Goal: Book appointment/travel/reservation

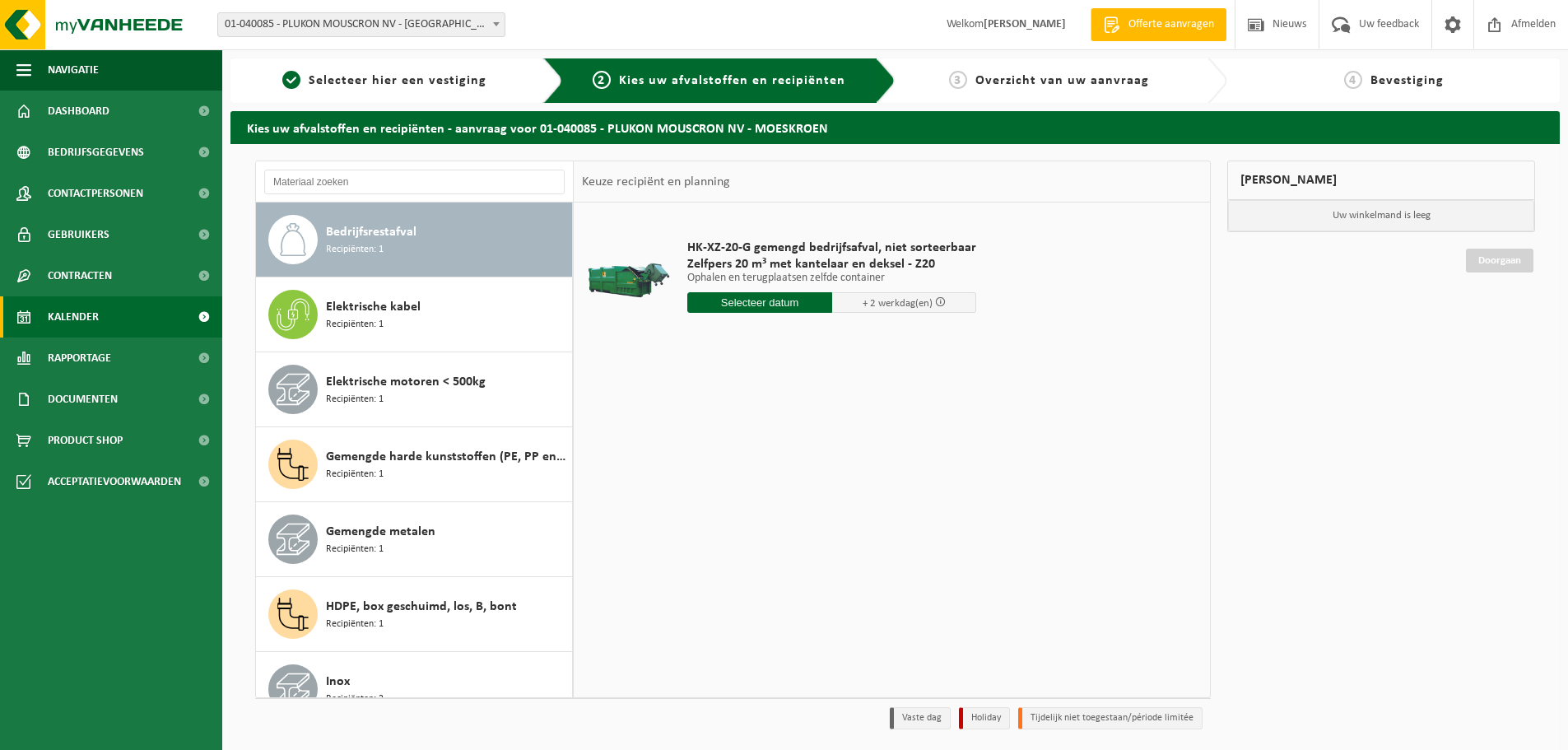
click at [168, 305] on link "Kalender" at bounding box center [111, 317] width 222 height 41
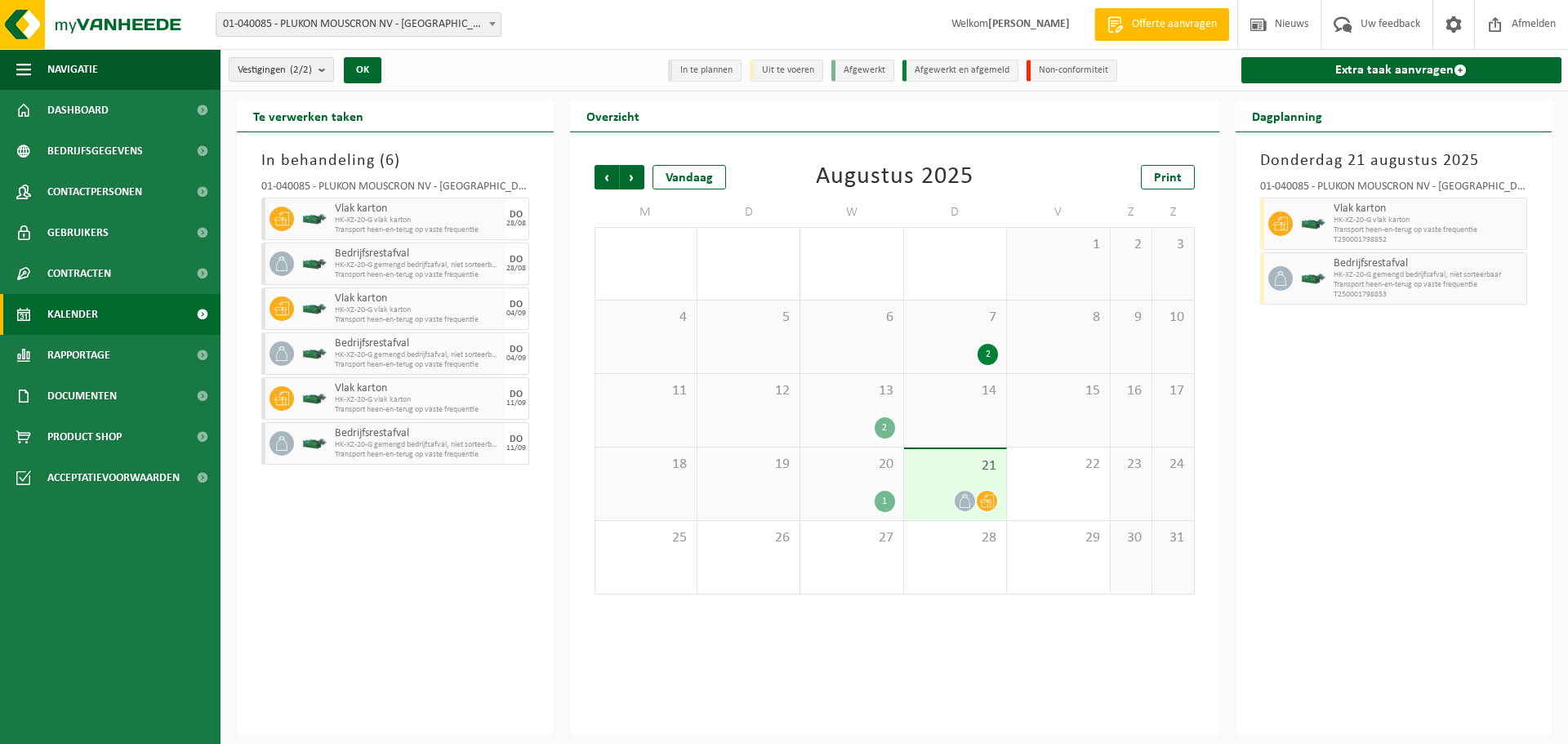
click at [965, 505] on icon at bounding box center [965, 501] width 14 height 14
click at [651, 574] on div "25" at bounding box center [646, 557] width 101 height 73
